Goal: Information Seeking & Learning: Learn about a topic

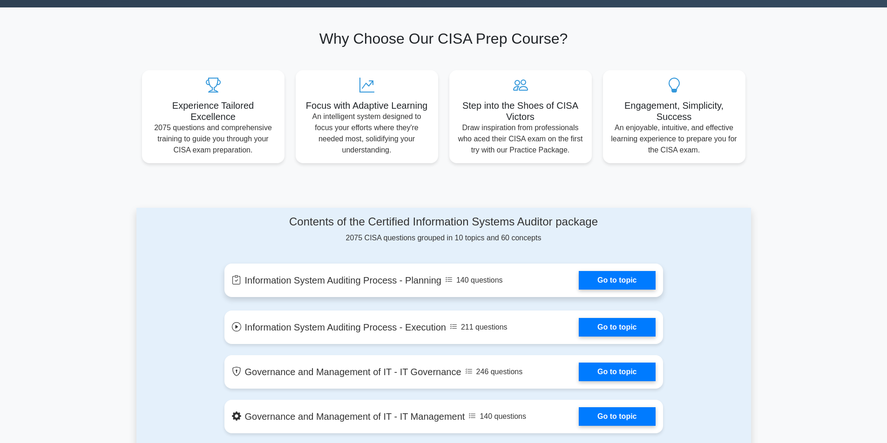
scroll to position [279, 0]
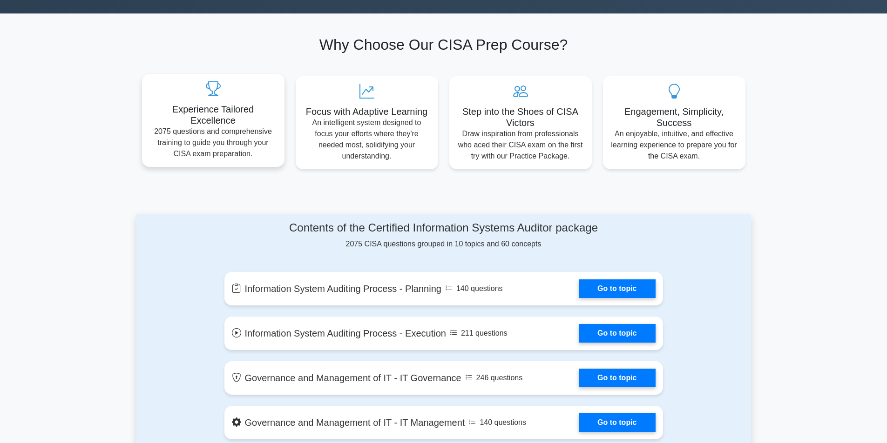
click at [149, 160] on p "2075 questions and comprehensive training to guide you through your CISA exam p…" at bounding box center [213, 143] width 128 height 34
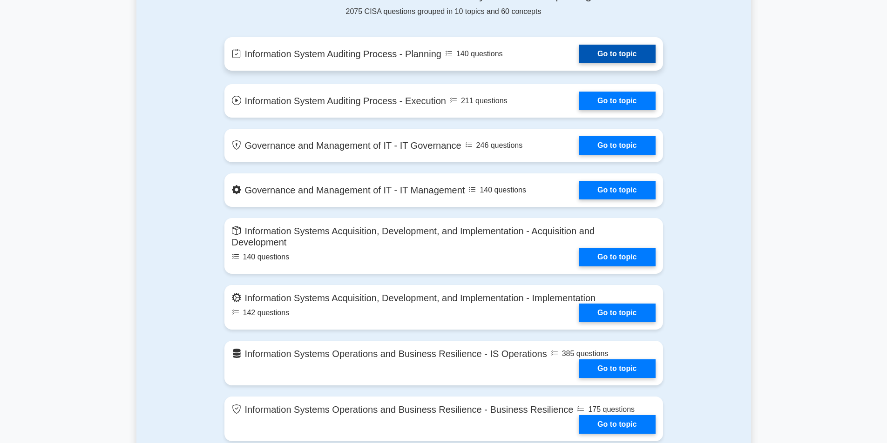
click at [655, 63] on link "Go to topic" at bounding box center [616, 54] width 76 height 19
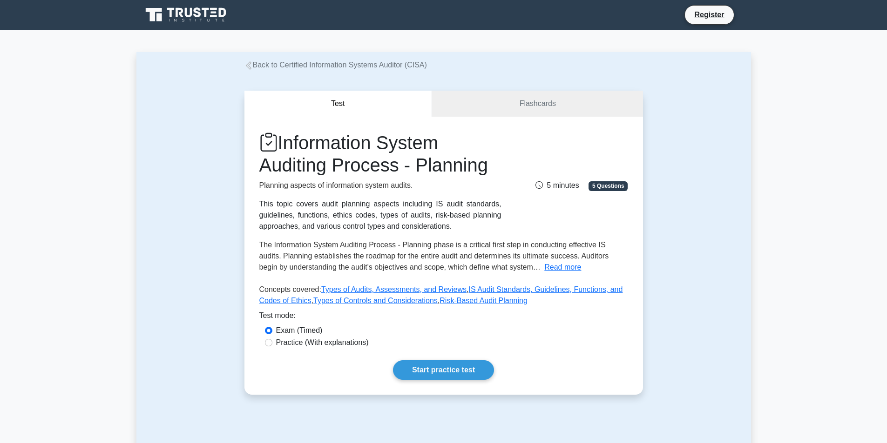
click at [275, 345] on div "Practice (With explanations)" at bounding box center [443, 342] width 357 height 11
click at [271, 343] on input "Practice (With explanations)" at bounding box center [268, 342] width 7 height 7
radio input "true"
click at [275, 333] on div "Exam (Timed)" at bounding box center [443, 330] width 357 height 11
click at [268, 330] on input "Exam (Timed)" at bounding box center [268, 330] width 7 height 7
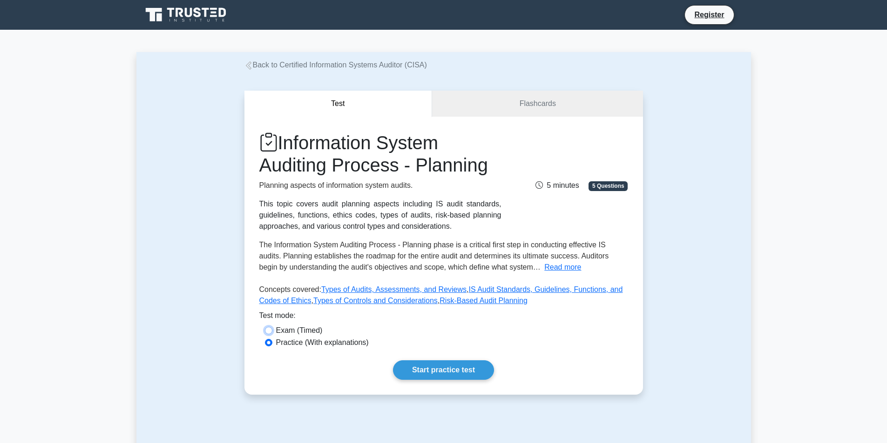
radio input "true"
click at [449, 363] on link "Start practice test" at bounding box center [443, 371] width 101 height 20
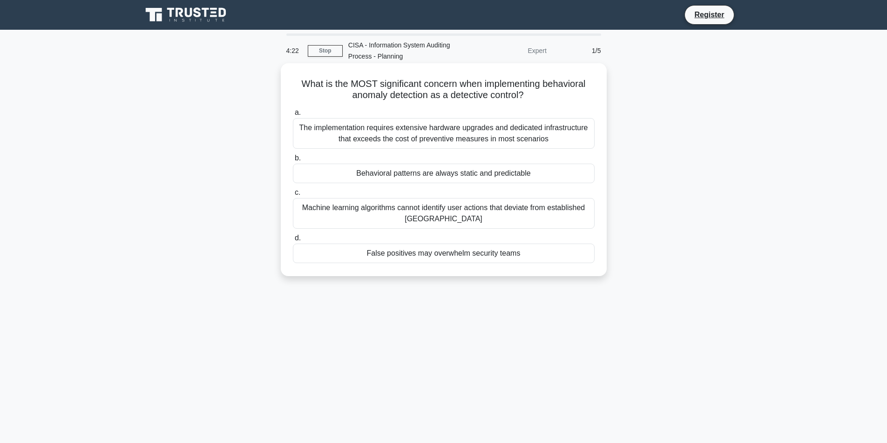
click at [381, 218] on div "Machine learning algorithms cannot identify user actions that deviate from esta…" at bounding box center [444, 213] width 302 height 31
click at [293, 196] on input "c. Machine learning algorithms cannot identify user actions that deviate from e…" at bounding box center [293, 193] width 0 height 6
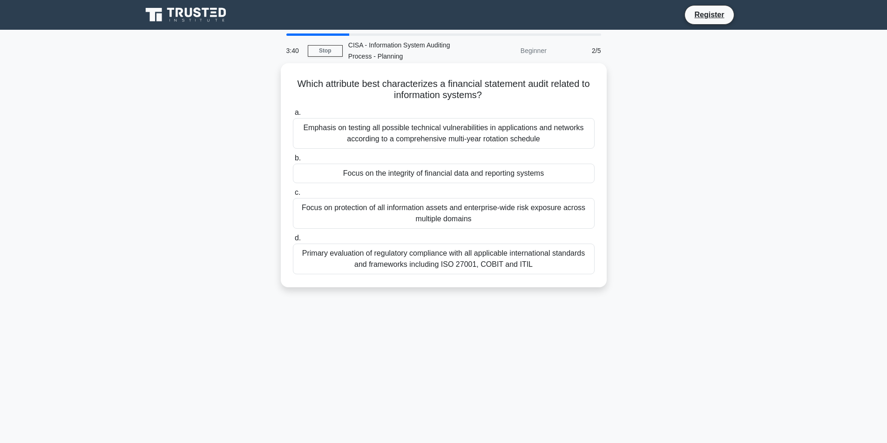
click at [446, 174] on div "Focus on the integrity of financial data and reporting systems" at bounding box center [444, 174] width 302 height 20
click at [293, 161] on input "b. Focus on the integrity of financial data and reporting systems" at bounding box center [293, 158] width 0 height 6
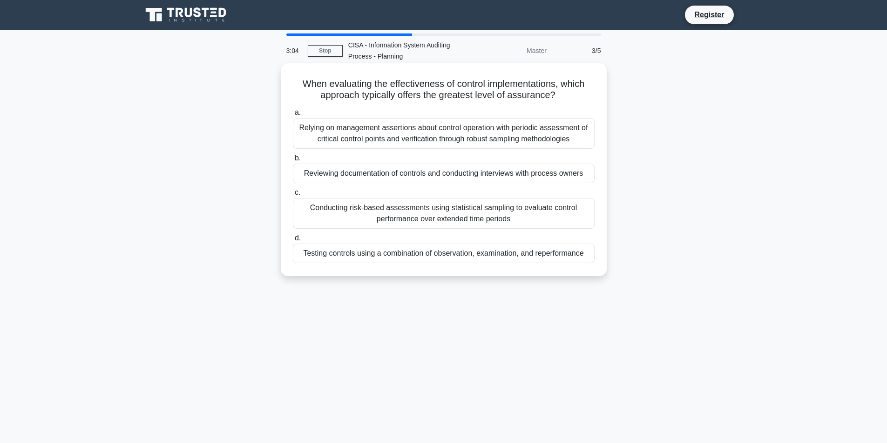
click at [540, 256] on div "Testing controls using a combination of observation, examination, and reperform…" at bounding box center [444, 254] width 302 height 20
click at [293, 242] on input "d. Testing controls using a combination of observation, examination, and reperf…" at bounding box center [293, 238] width 0 height 6
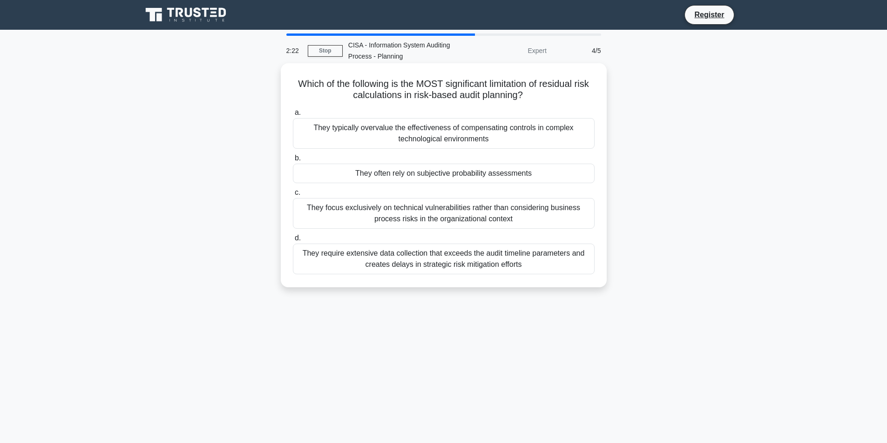
click at [449, 257] on div "They require extensive data collection that exceeds the audit timeline paramete…" at bounding box center [444, 259] width 302 height 31
click at [293, 242] on input "d. They require extensive data collection that exceeds the audit timeline param…" at bounding box center [293, 238] width 0 height 6
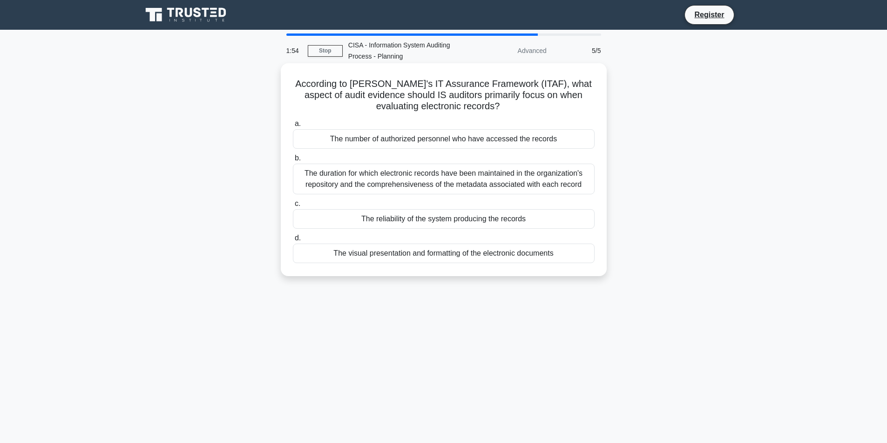
click at [412, 142] on div "The number of authorized personnel who have accessed the records" at bounding box center [444, 139] width 302 height 20
click at [293, 127] on input "a. The number of authorized personnel who have accessed the records" at bounding box center [293, 124] width 0 height 6
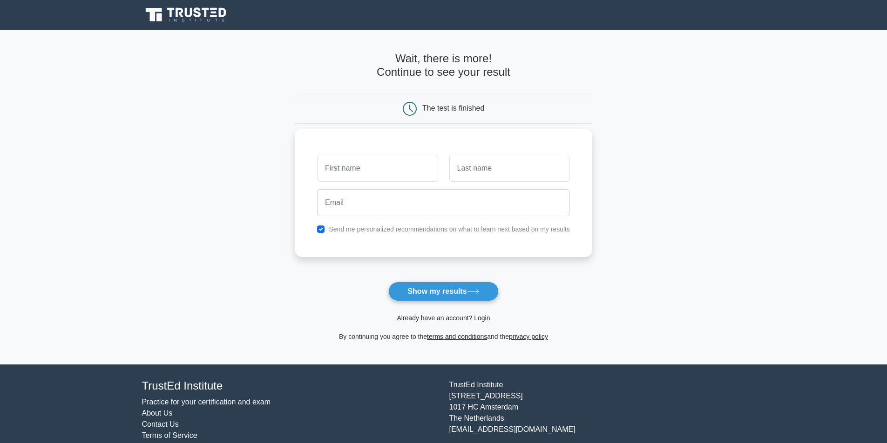
click at [412, 171] on input "text" at bounding box center [377, 168] width 121 height 27
type input "RAYMOND"
click at [493, 173] on input "text" at bounding box center [509, 168] width 121 height 27
type input "TERER"
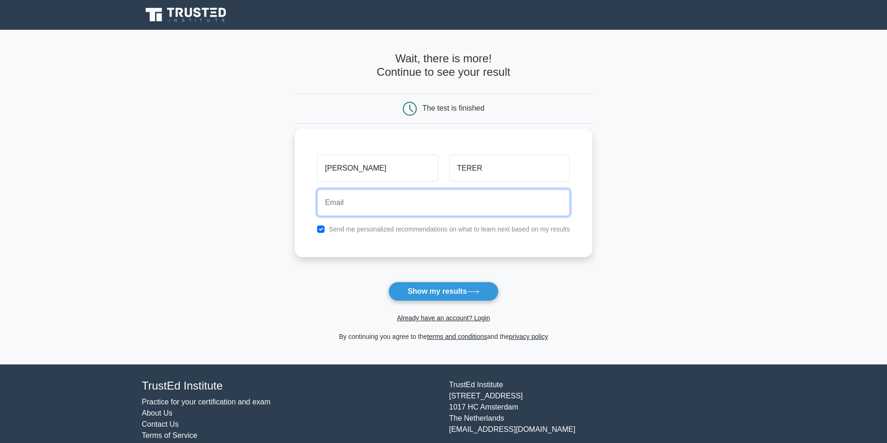
click at [423, 199] on input "email" at bounding box center [443, 202] width 253 height 27
type input "RAYCHERU1@GMAIL.COM"
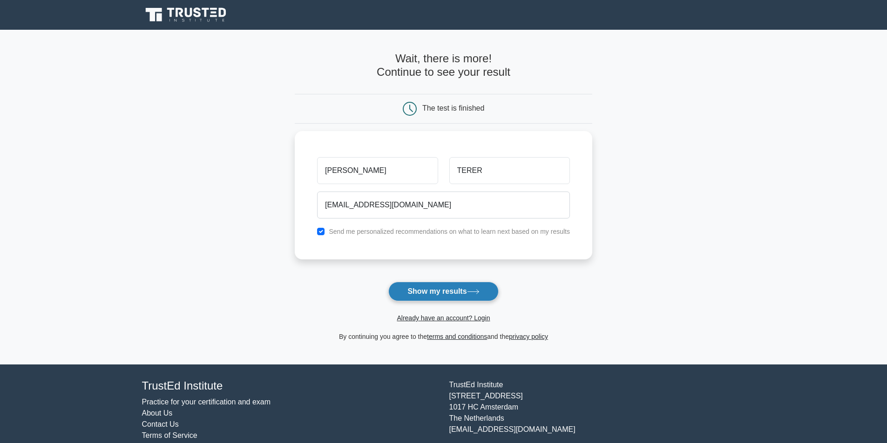
click at [457, 293] on button "Show my results" at bounding box center [443, 292] width 110 height 20
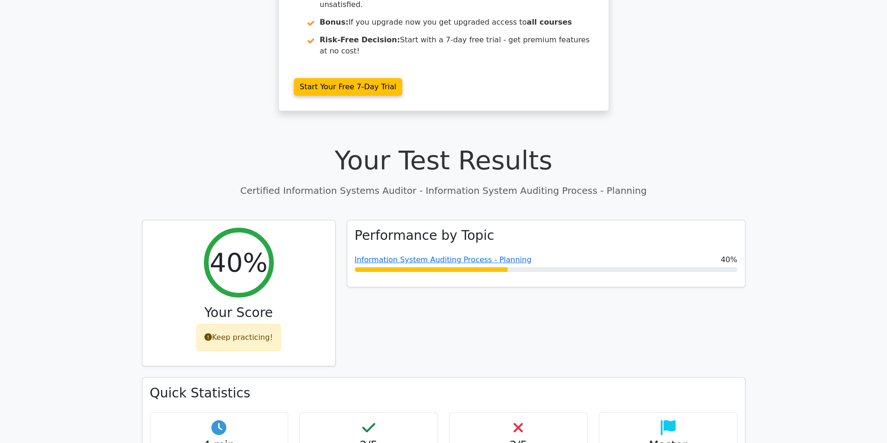
scroll to position [233, 0]
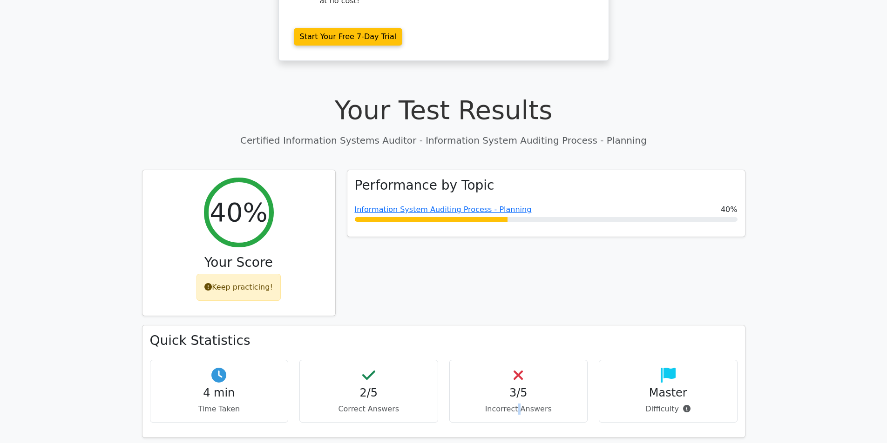
click at [519, 404] on p "Incorrect Answers" at bounding box center [518, 409] width 123 height 11
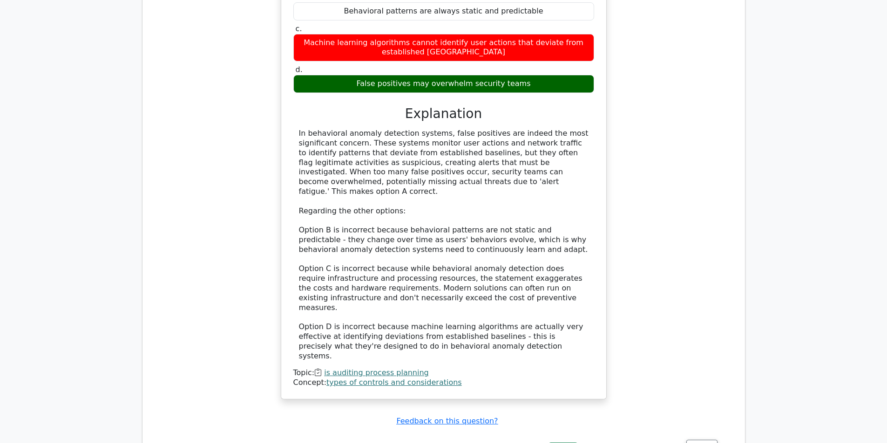
scroll to position [977, 0]
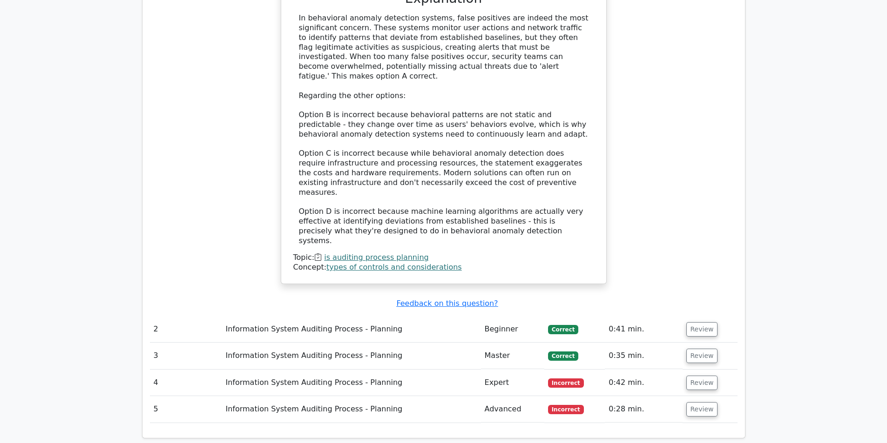
click at [328, 316] on td "Information System Auditing Process - Planning" at bounding box center [351, 329] width 259 height 27
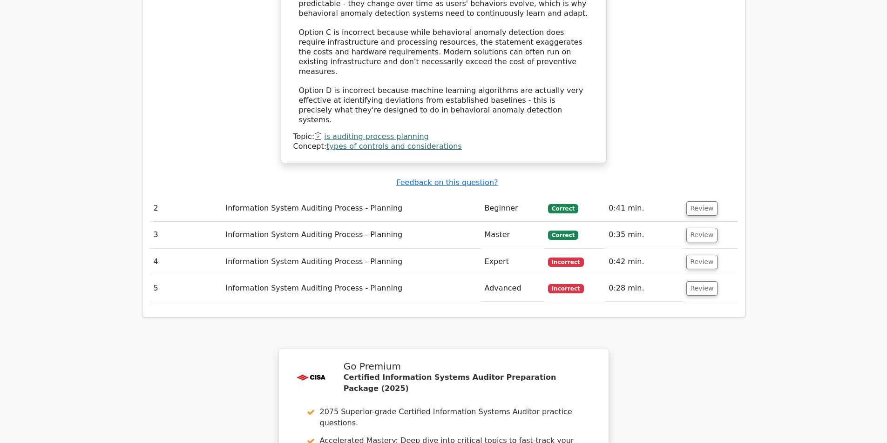
scroll to position [1117, 0]
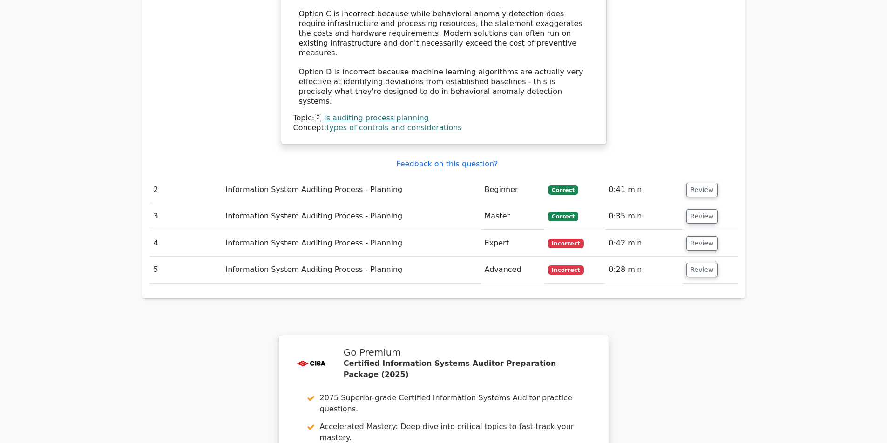
click at [242, 177] on td "Information System Auditing Process - Planning" at bounding box center [351, 190] width 259 height 27
click at [521, 177] on td "Beginner" at bounding box center [512, 190] width 63 height 27
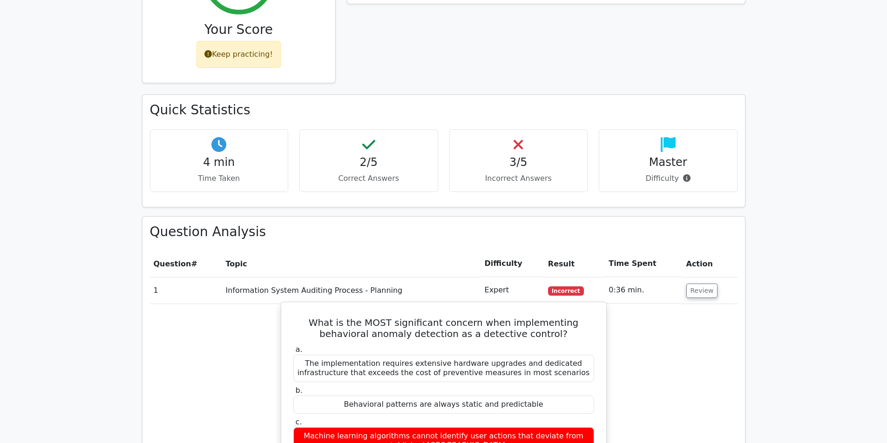
scroll to position [406, 0]
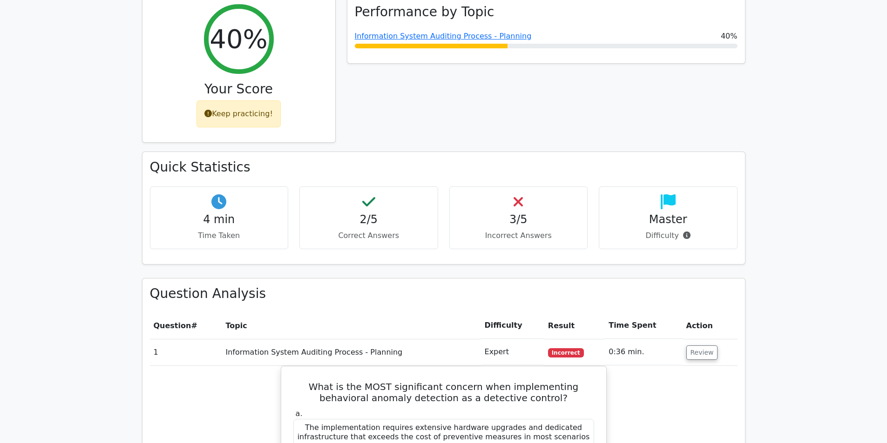
click at [510, 230] on p "Incorrect Answers" at bounding box center [518, 235] width 123 height 11
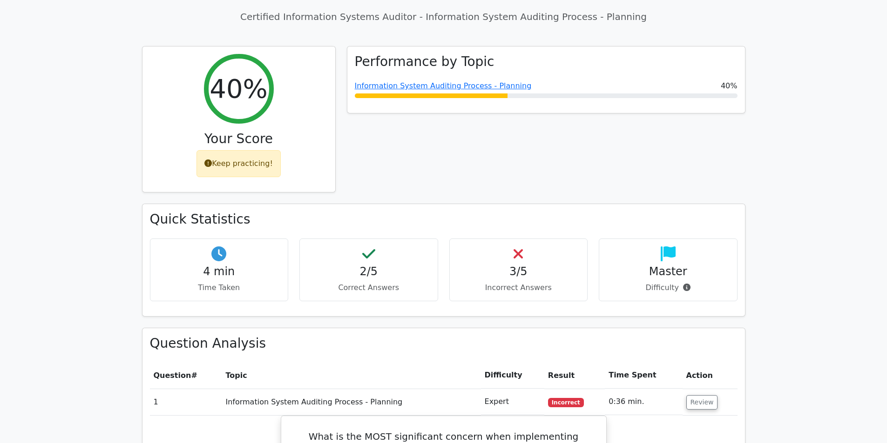
scroll to position [127, 0]
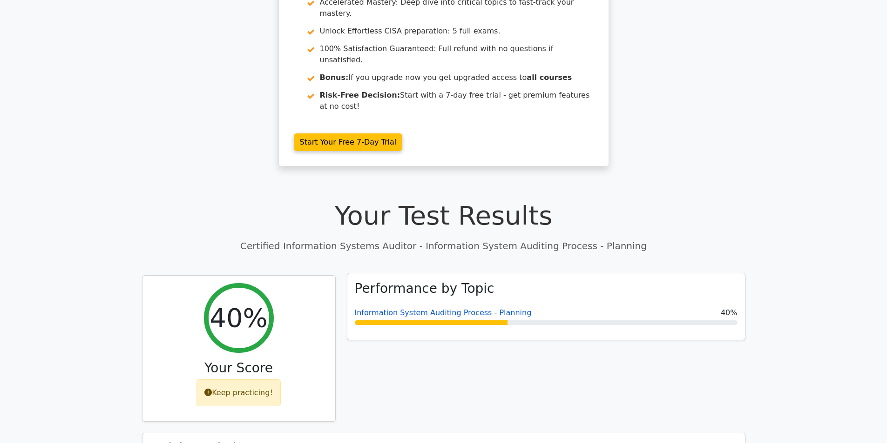
click at [404, 309] on link "Information System Auditing Process - Planning" at bounding box center [443, 313] width 177 height 9
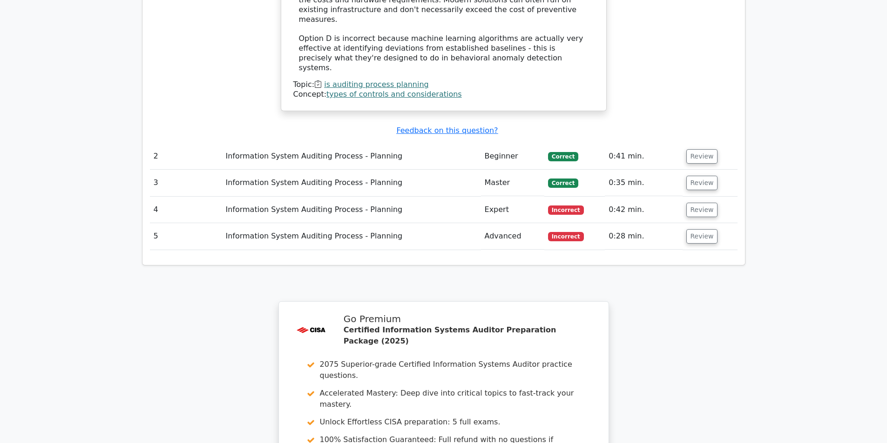
scroll to position [1058, 0]
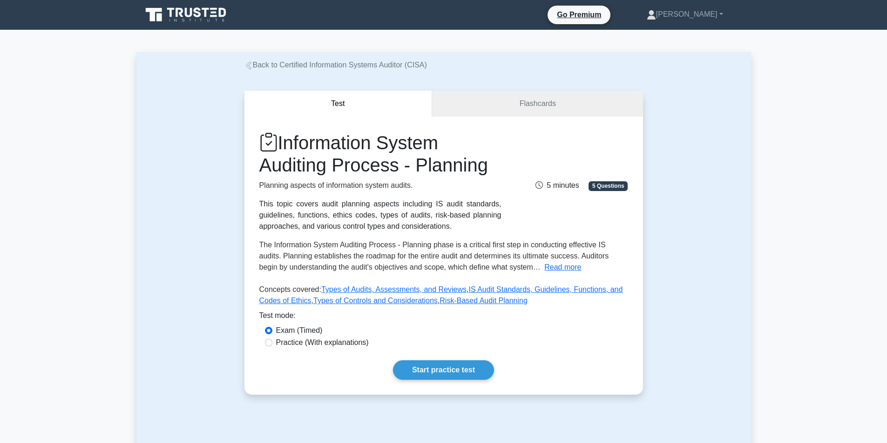
click at [339, 345] on label "Practice (With explanations)" at bounding box center [322, 342] width 93 height 11
click at [272, 345] on input "Practice (With explanations)" at bounding box center [268, 342] width 7 height 7
radio input "true"
click at [428, 369] on link "Start practice test" at bounding box center [443, 371] width 101 height 20
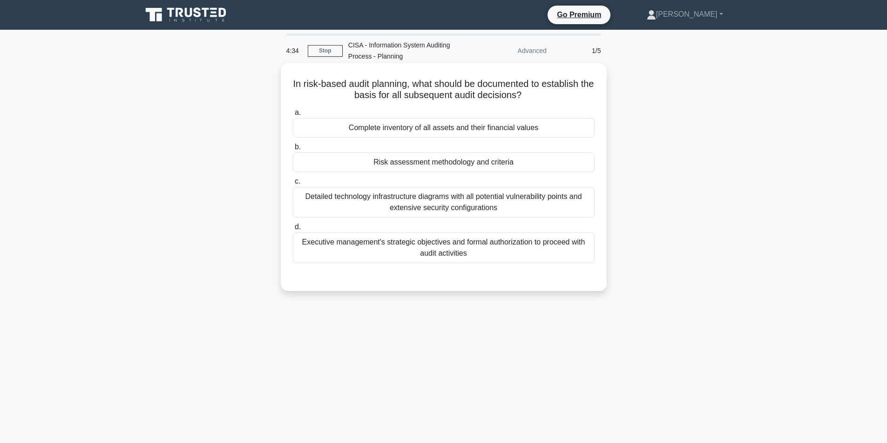
click at [489, 166] on div "Risk assessment methodology and criteria" at bounding box center [444, 163] width 302 height 20
click at [293, 150] on input "b. Risk assessment methodology and criteria" at bounding box center [293, 147] width 0 height 6
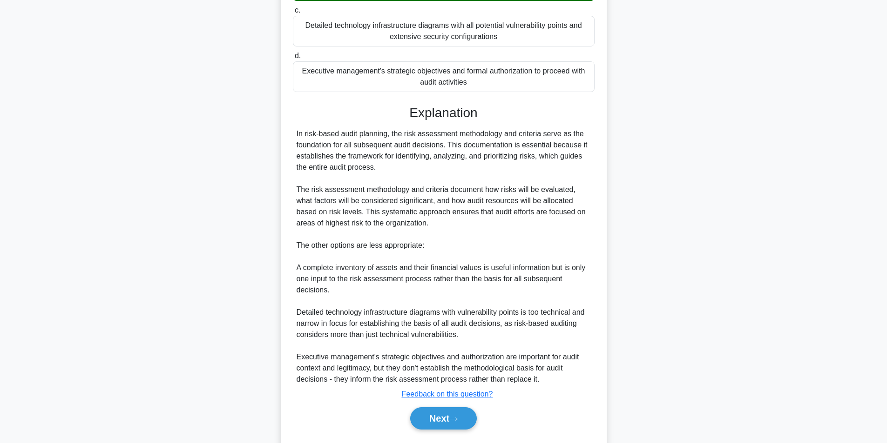
scroll to position [198, 0]
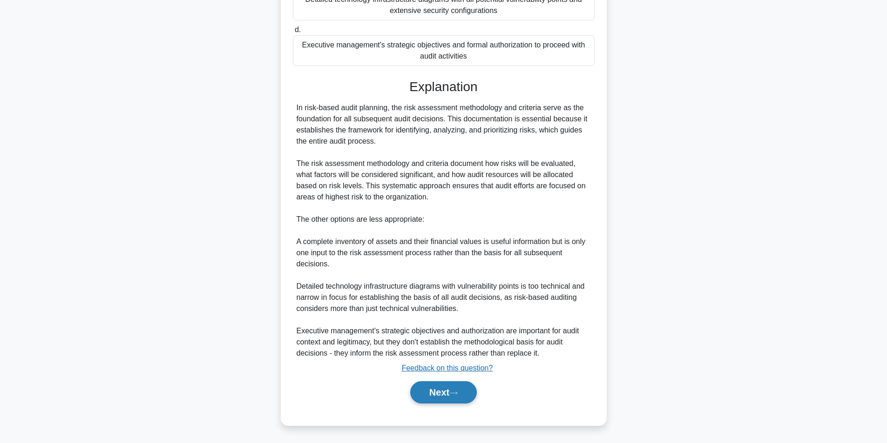
click at [455, 397] on button "Next" at bounding box center [443, 393] width 67 height 22
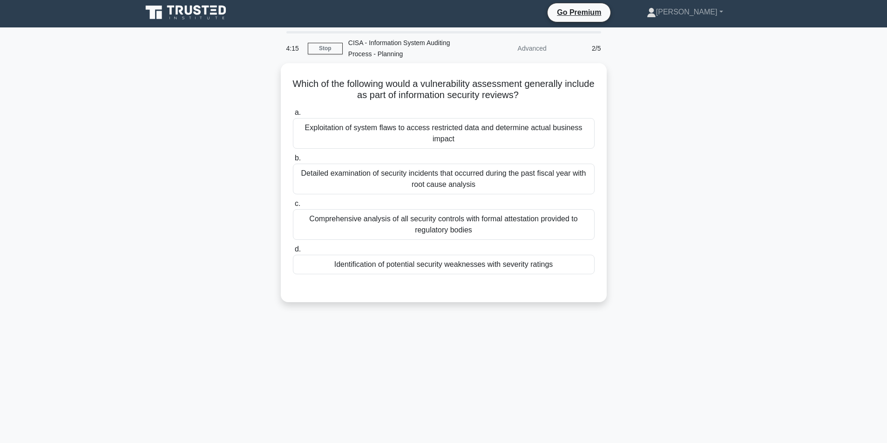
scroll to position [0, 0]
